Goal: Task Accomplishment & Management: Manage account settings

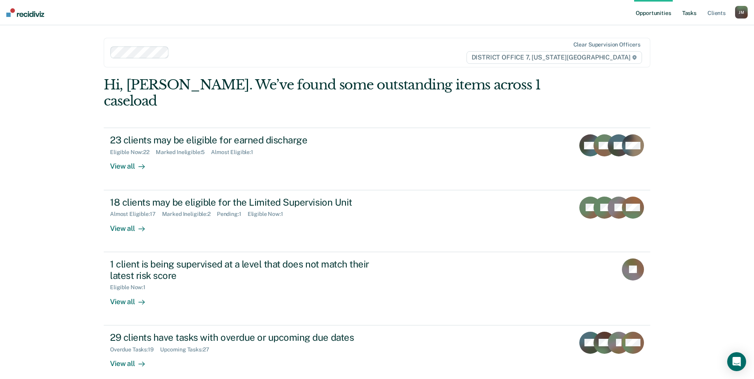
click at [688, 17] on link "Tasks" at bounding box center [689, 12] width 17 height 25
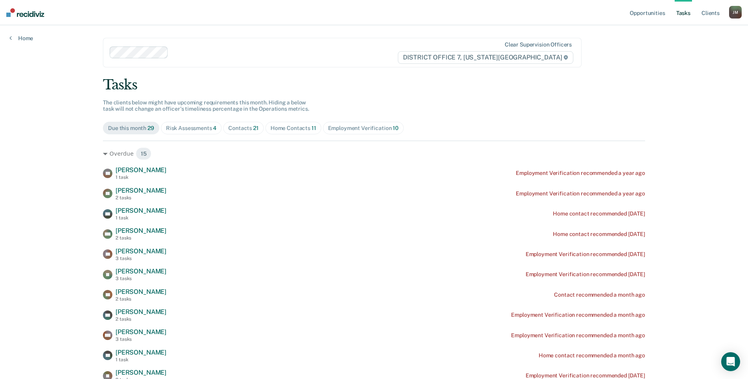
click at [291, 126] on div "Home Contacts 11" at bounding box center [294, 128] width 46 height 7
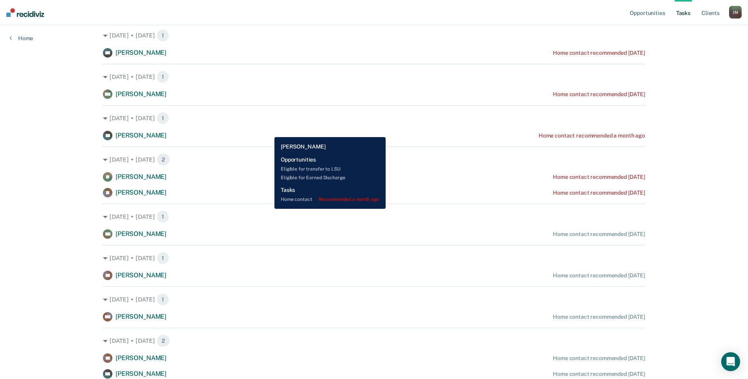
scroll to position [191, 0]
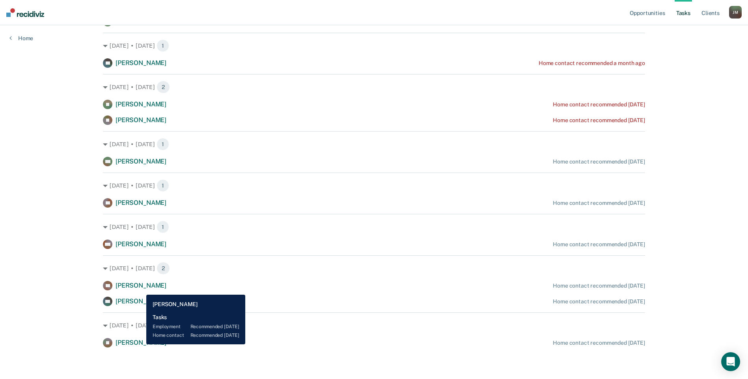
click at [140, 345] on span "[PERSON_NAME]" at bounding box center [141, 342] width 51 height 7
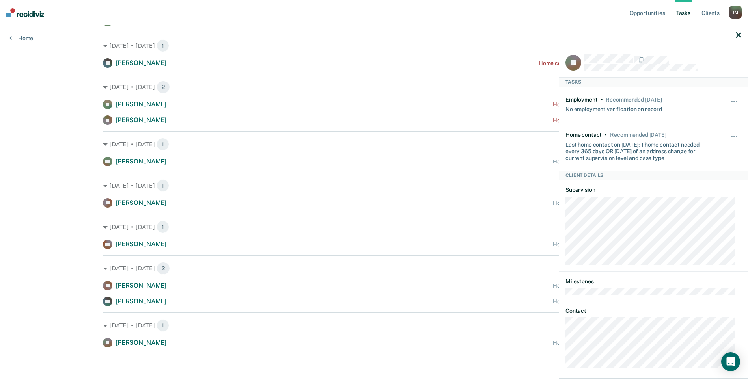
click at [69, 203] on div "Opportunities Tasks Client s [PERSON_NAME] Profile How it works Log Out Home Cl…" at bounding box center [374, 94] width 748 height 570
click at [737, 36] on icon "button" at bounding box center [739, 35] width 6 height 6
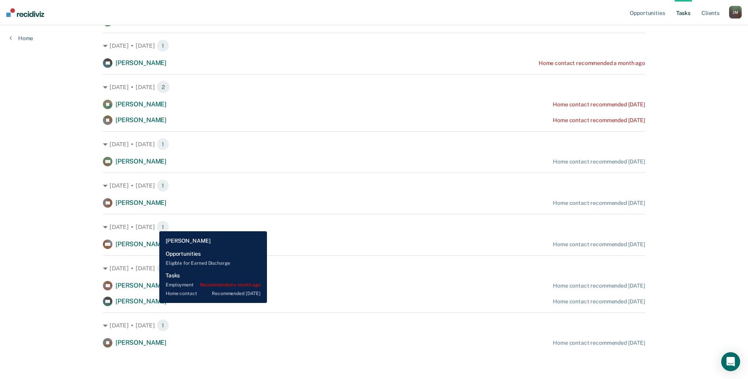
click at [153, 304] on span "[PERSON_NAME]" at bounding box center [141, 301] width 51 height 7
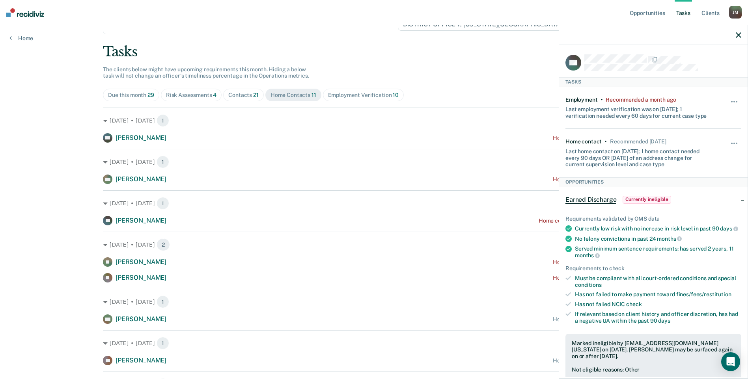
scroll to position [0, 0]
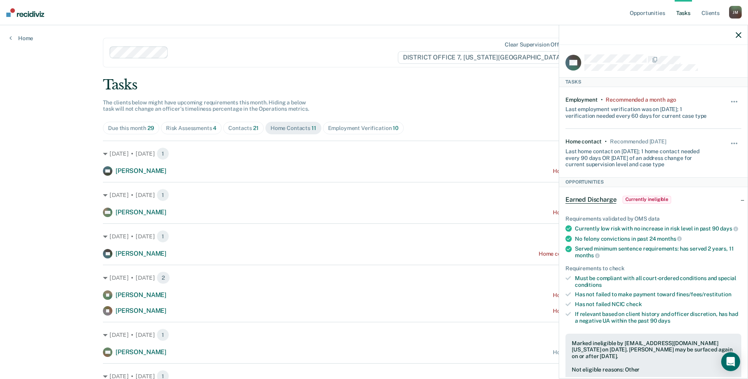
click at [234, 128] on div "Contacts 21" at bounding box center [243, 128] width 30 height 7
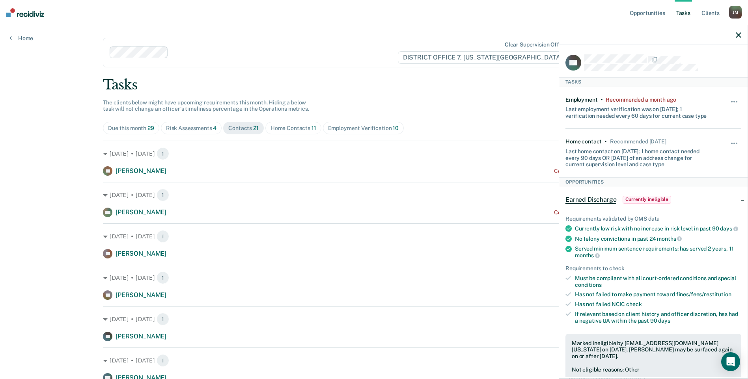
click at [743, 32] on div at bounding box center [653, 35] width 189 height 20
click at [738, 32] on button "button" at bounding box center [739, 35] width 6 height 7
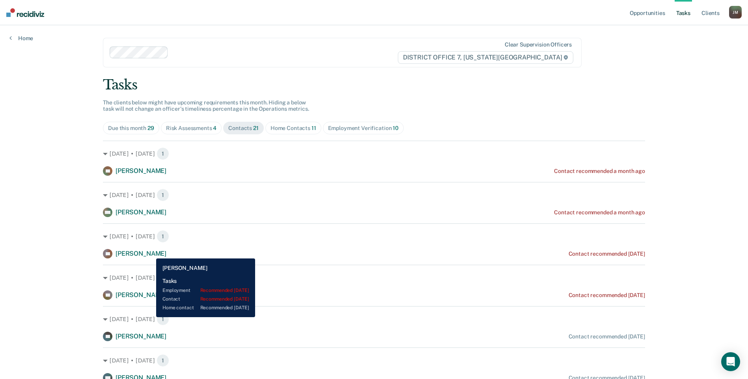
click at [150, 253] on span "[PERSON_NAME]" at bounding box center [141, 253] width 51 height 7
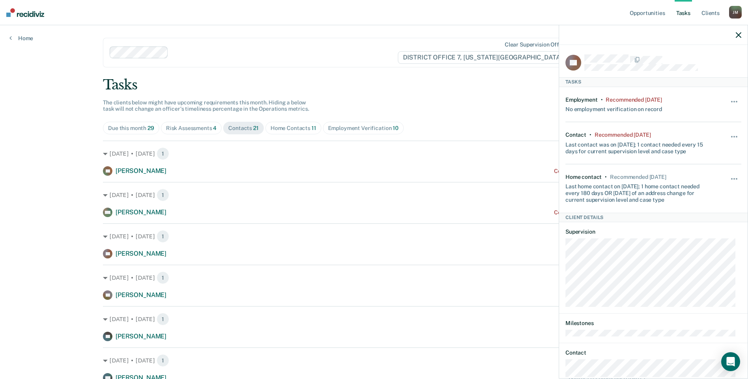
click at [741, 33] on div at bounding box center [653, 35] width 189 height 20
click at [733, 35] on div at bounding box center [653, 35] width 189 height 20
click at [738, 35] on icon "button" at bounding box center [739, 35] width 6 height 6
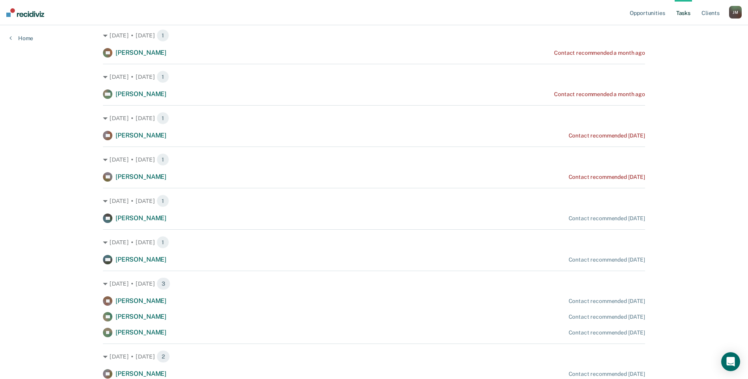
scroll to position [197, 0]
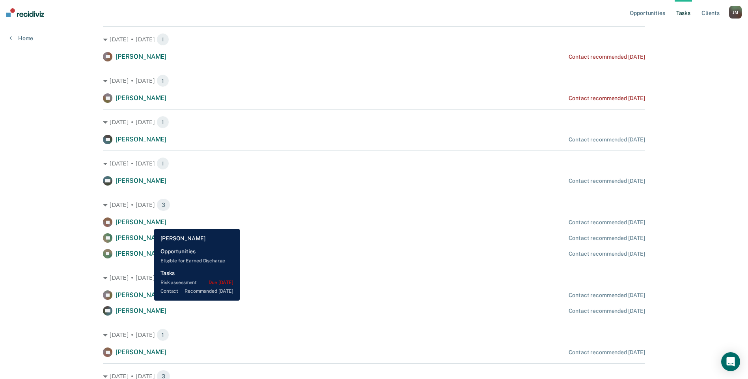
click at [148, 223] on span "[PERSON_NAME]" at bounding box center [141, 221] width 51 height 7
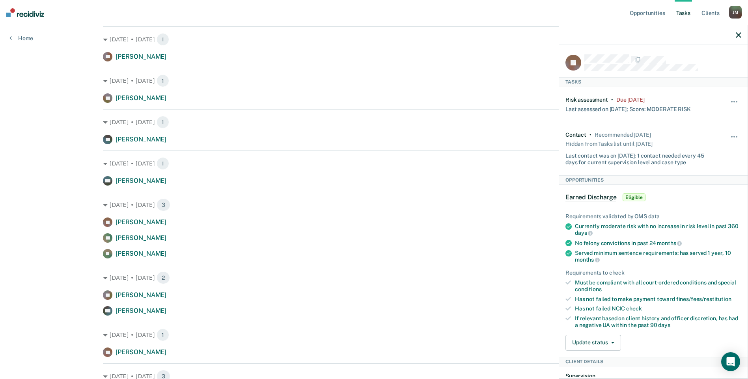
click at [70, 229] on div "Opportunities Tasks Client s [PERSON_NAME] Profile How it works Log Out Home Cl…" at bounding box center [374, 256] width 748 height 907
click at [733, 32] on div at bounding box center [653, 35] width 189 height 20
click at [737, 33] on icon "button" at bounding box center [739, 35] width 6 height 6
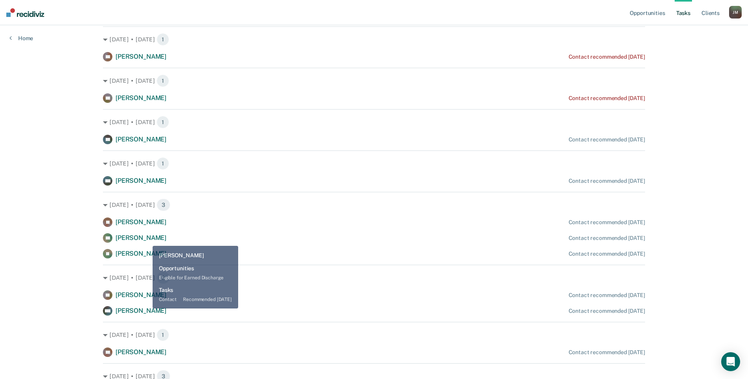
click at [146, 240] on span "[PERSON_NAME]" at bounding box center [141, 237] width 51 height 7
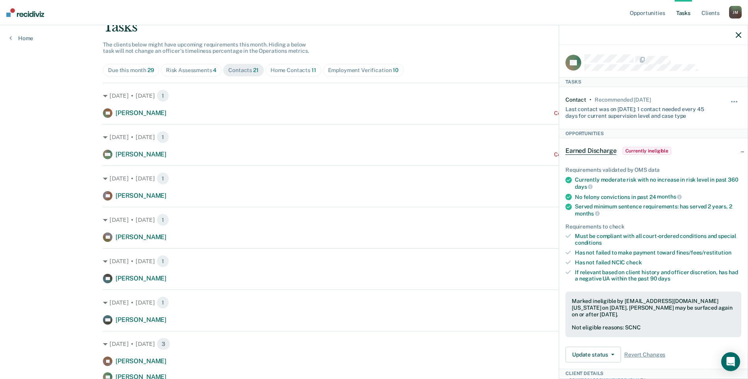
scroll to position [39, 0]
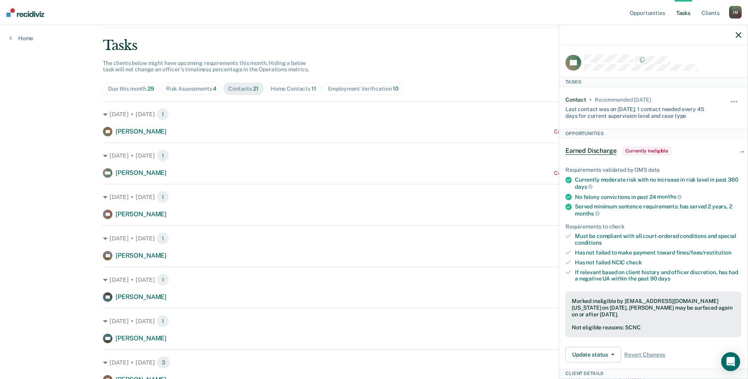
click at [144, 84] on span "Due this month 29" at bounding box center [131, 88] width 56 height 13
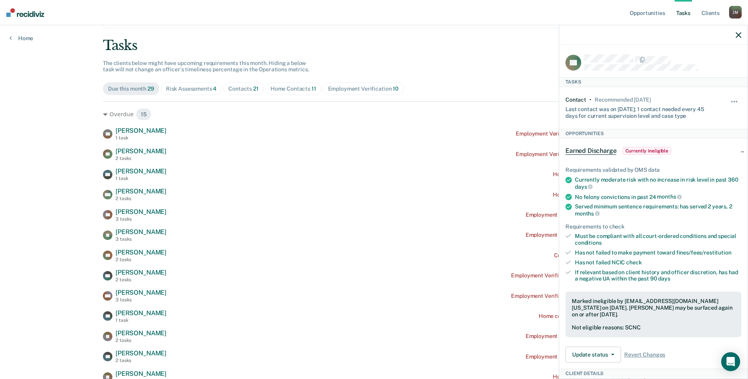
click at [192, 93] on span "Risk Assessments 4" at bounding box center [191, 88] width 61 height 13
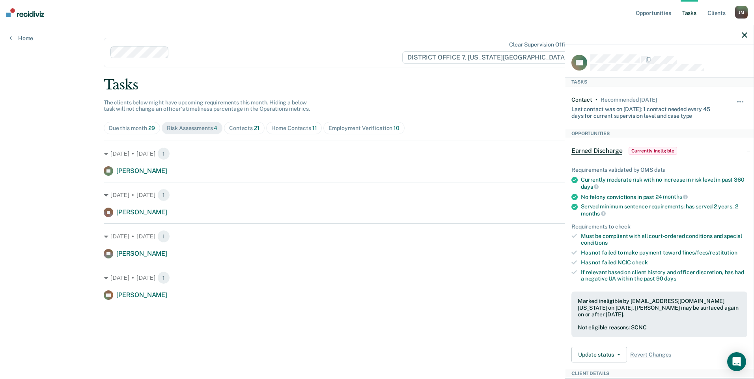
click at [743, 34] on icon "button" at bounding box center [745, 35] width 6 height 6
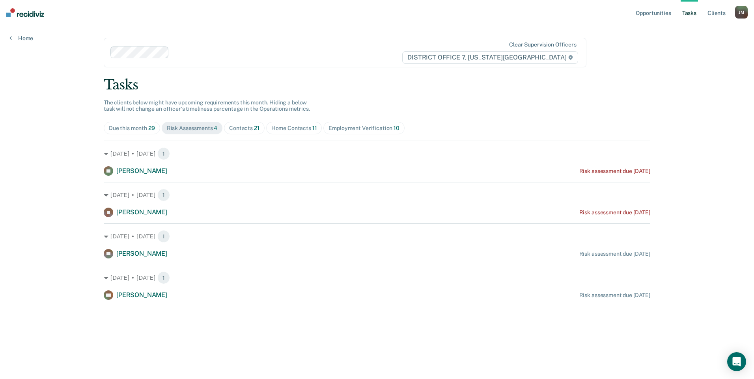
click at [249, 130] on div "Contacts 21" at bounding box center [244, 128] width 30 height 7
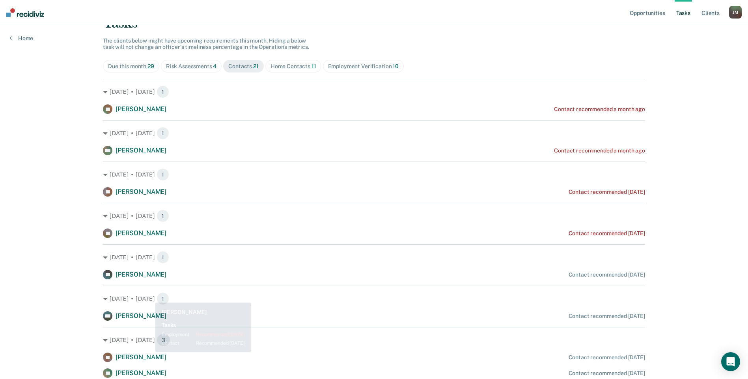
scroll to position [158, 0]
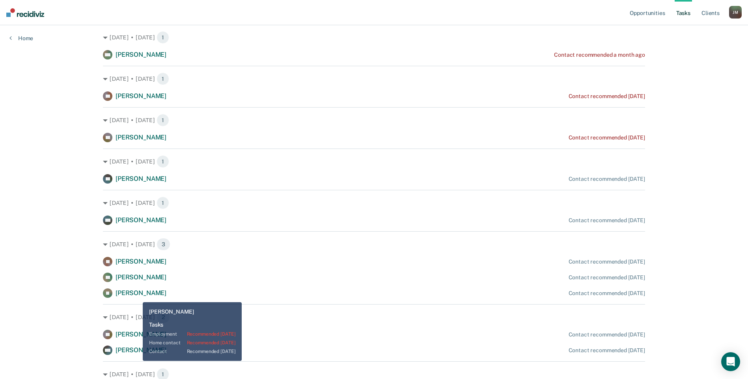
click at [137, 296] on span "[PERSON_NAME]" at bounding box center [141, 292] width 51 height 7
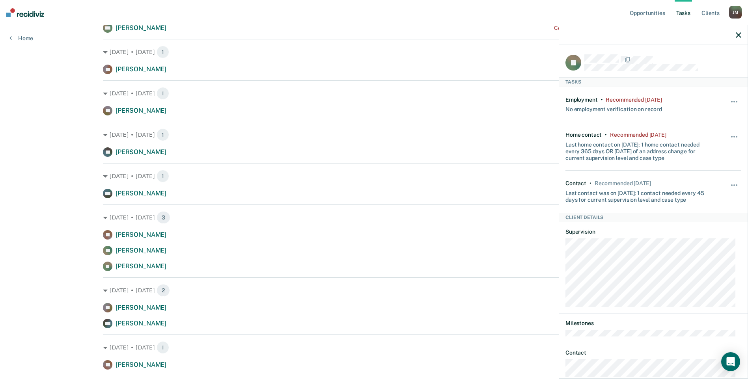
scroll to position [197, 0]
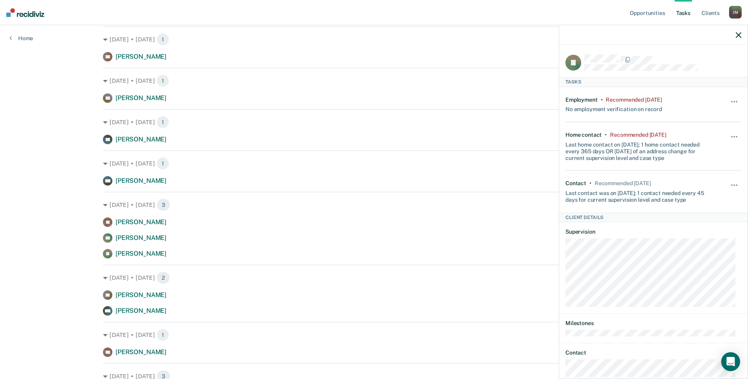
click at [81, 255] on div "Opportunities Tasks Client s [PERSON_NAME] Profile How it works Log Out Home Cl…" at bounding box center [374, 256] width 748 height 907
click at [739, 34] on icon "button" at bounding box center [739, 35] width 6 height 6
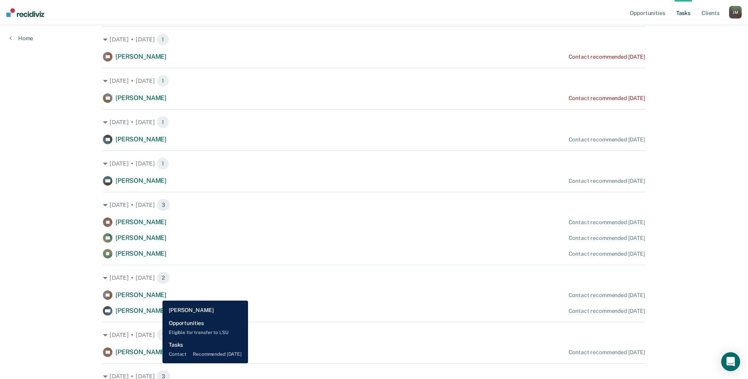
click at [157, 295] on span "[PERSON_NAME]" at bounding box center [141, 294] width 51 height 7
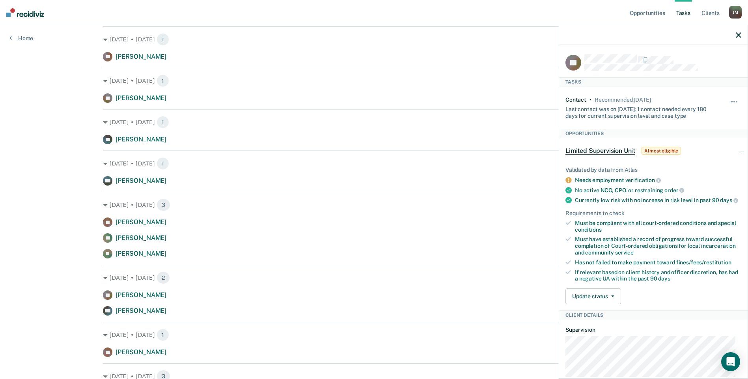
click at [737, 34] on icon "button" at bounding box center [739, 35] width 6 height 6
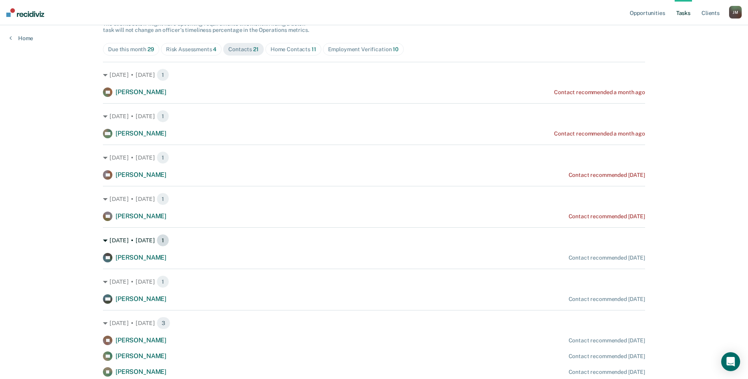
scroll to position [0, 0]
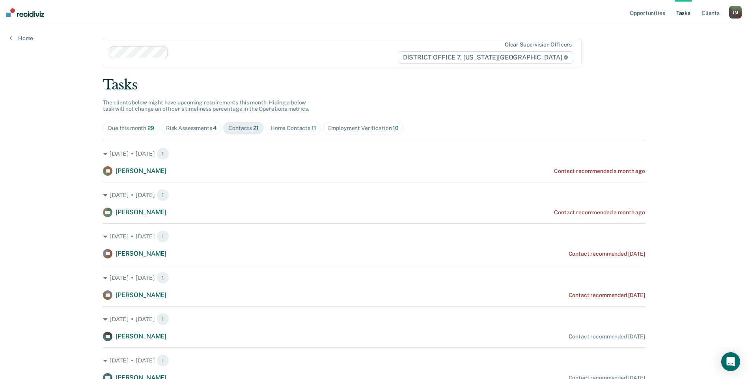
click at [301, 130] on div "Home Contacts 11" at bounding box center [294, 128] width 46 height 7
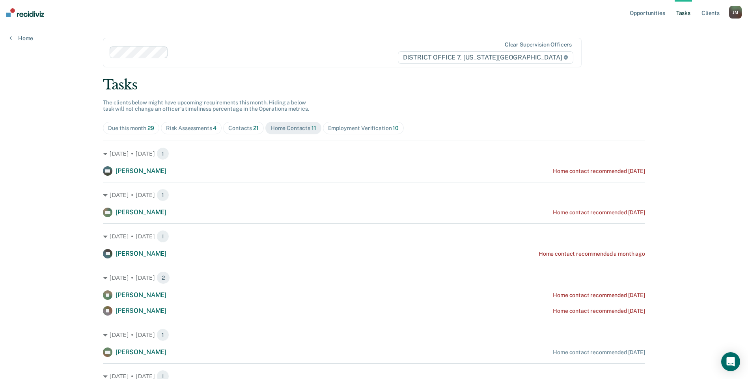
click at [247, 127] on div "Contacts 21" at bounding box center [243, 128] width 30 height 7
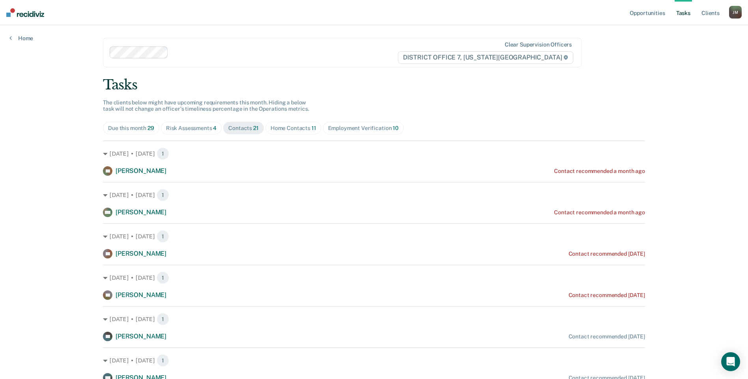
click at [286, 132] on span "Home Contacts 11" at bounding box center [293, 128] width 56 height 13
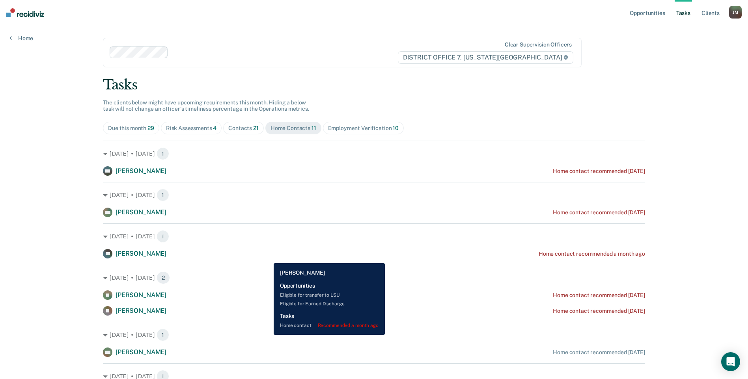
click at [268, 258] on div "TH [PERSON_NAME] Home contact recommended a month ago" at bounding box center [374, 253] width 542 height 9
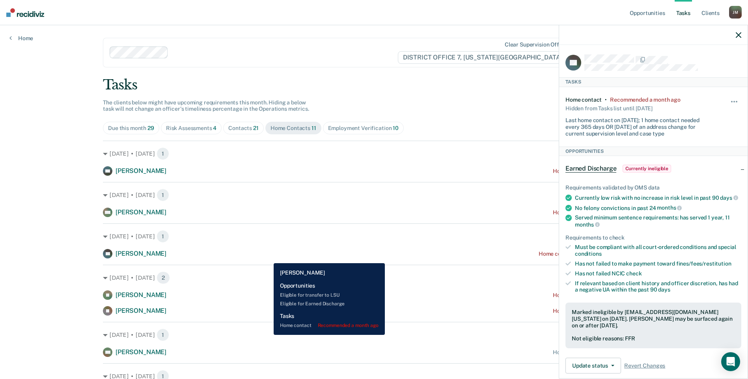
click at [268, 258] on div "TH [PERSON_NAME] Home contact recommended a month ago" at bounding box center [374, 253] width 542 height 9
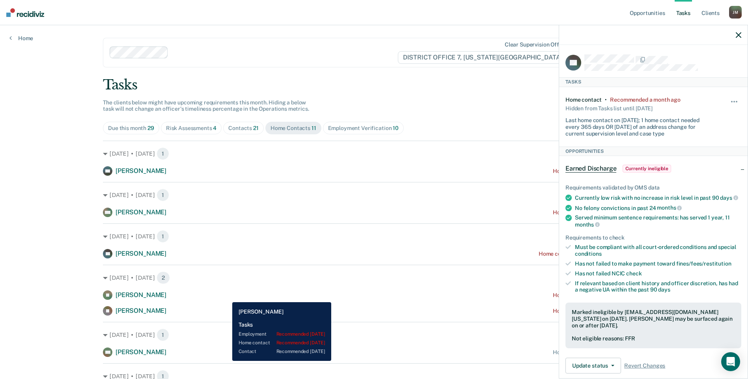
click at [226, 297] on div "[PERSON_NAME] Home contact recommended [DATE]" at bounding box center [374, 295] width 542 height 9
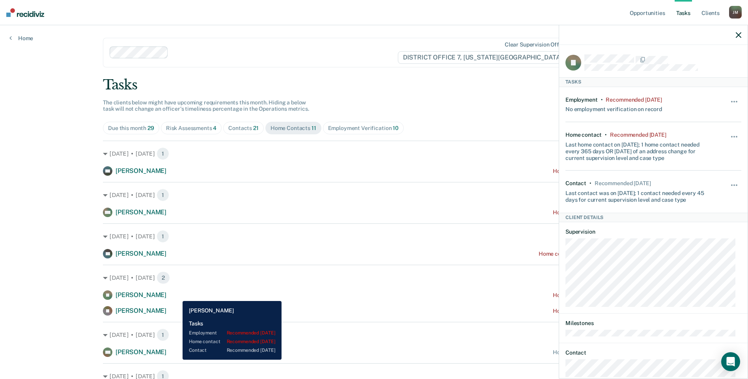
click at [177, 295] on div "[PERSON_NAME] Home contact recommended [DATE]" at bounding box center [374, 295] width 542 height 9
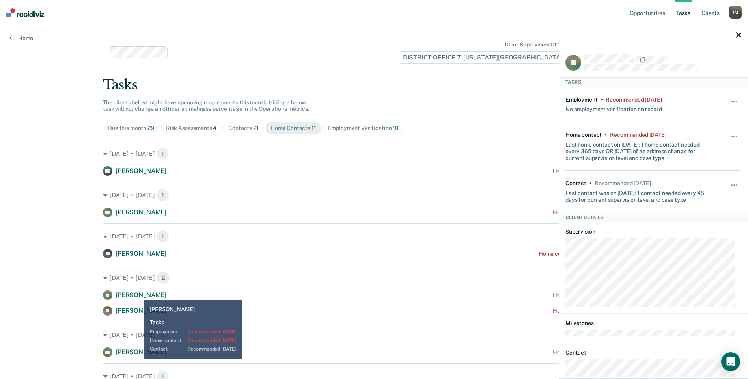
click at [137, 294] on span "[PERSON_NAME]" at bounding box center [141, 294] width 51 height 7
